Goal: Information Seeking & Learning: Learn about a topic

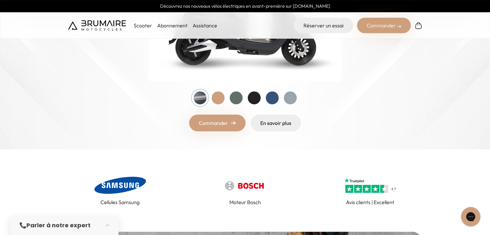
click at [260, 123] on link "En savoir plus" at bounding box center [276, 123] width 50 height 17
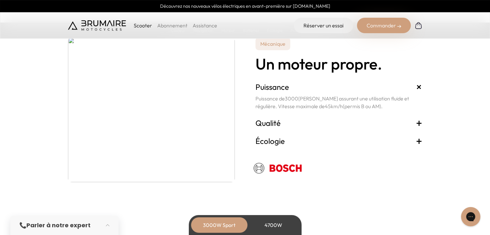
scroll to position [1129, 0]
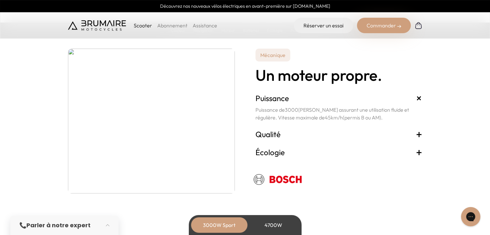
click at [271, 134] on h3 "Qualité +" at bounding box center [339, 134] width 167 height 10
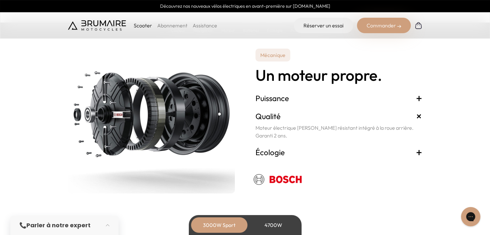
click at [271, 152] on h3 "Écologie +" at bounding box center [339, 152] width 167 height 10
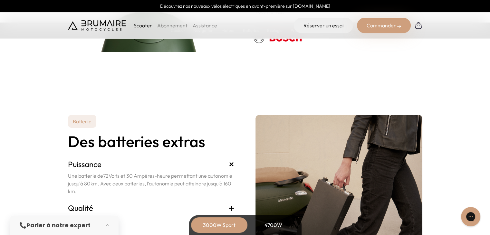
scroll to position [1354, 0]
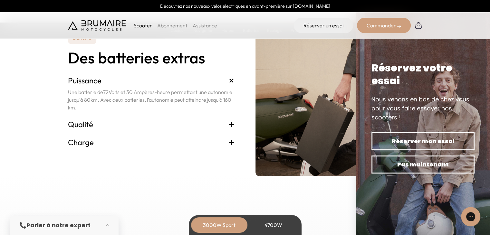
click at [229, 124] on span "+" at bounding box center [232, 124] width 6 height 10
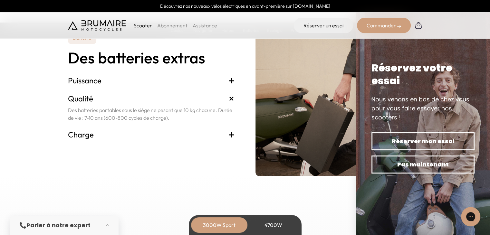
click at [230, 130] on span "+" at bounding box center [232, 135] width 6 height 10
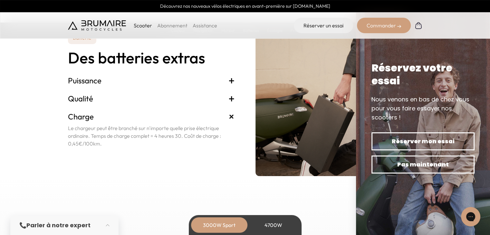
click at [230, 81] on span "+" at bounding box center [232, 80] width 6 height 10
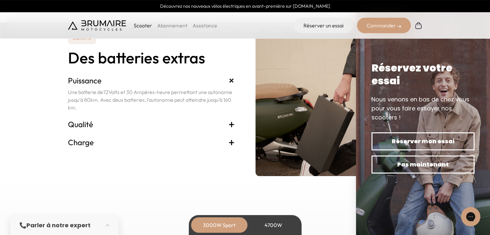
click at [230, 121] on span "+" at bounding box center [232, 124] width 6 height 10
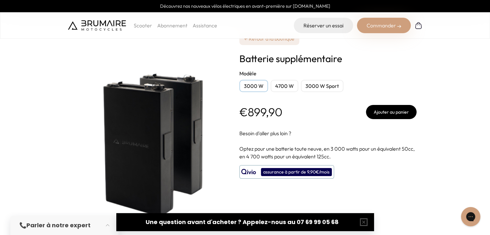
click at [282, 89] on div "4700 W" at bounding box center [285, 86] width 28 height 12
click at [254, 86] on div "3000 W" at bounding box center [254, 86] width 29 height 12
